Goal: Transaction & Acquisition: Download file/media

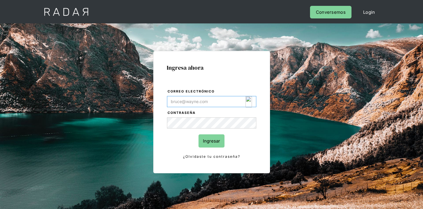
click at [250, 101] on img "Login Form" at bounding box center [249, 101] width 7 height 11
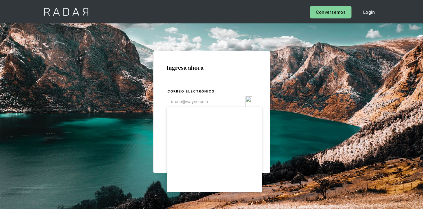
type input "[EMAIL_ADDRESS][DOMAIN_NAME]"
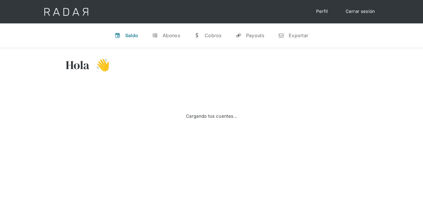
select select "7"
click at [301, 37] on div "Exportar" at bounding box center [299, 35] width 20 height 6
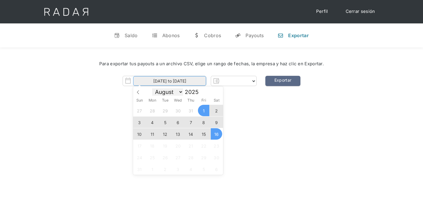
click at [179, 84] on input "[DATE] to [DATE]" at bounding box center [169, 81] width 73 height 10
click at [207, 136] on span "15" at bounding box center [203, 133] width 11 height 11
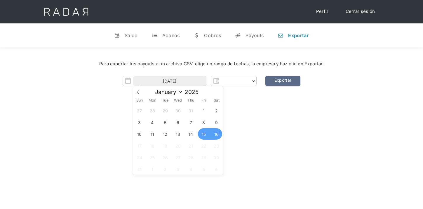
click at [215, 136] on span "16" at bounding box center [216, 133] width 11 height 11
type input "15-08-2025 to 16-08-2025"
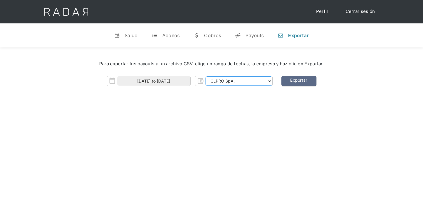
click at [240, 79] on select "CLPRO SpA. Coster SpA. Urigol SpA. Bysolutions SpA. Clmax SpA. Andes Payments S…" at bounding box center [239, 80] width 67 height 9
select select "clpro-rt"
click at [206, 76] on select "CLPRO SpA. Coster SpA. Urigol SpA. Bysolutions SpA. Clmax SpA. Andes Payments S…" at bounding box center [239, 80] width 67 height 9
click at [303, 78] on link "Exportar" at bounding box center [299, 81] width 35 height 10
